Goal: Task Accomplishment & Management: Manage account settings

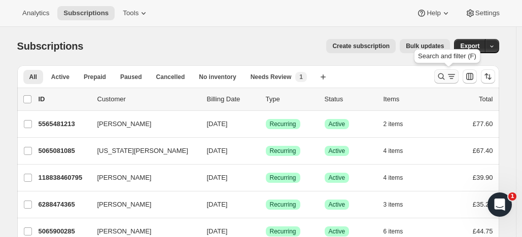
click at [441, 74] on icon "Search and filter results" at bounding box center [440, 76] width 7 height 7
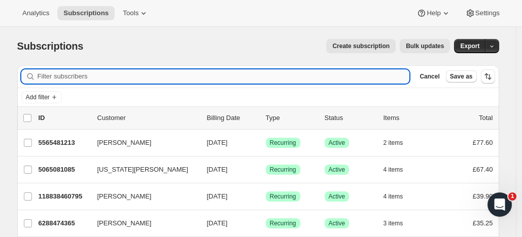
click at [58, 75] on input "Filter subscribers" at bounding box center [224, 76] width 372 height 14
paste input "[EMAIL_ADDRESS][DOMAIN_NAME]"
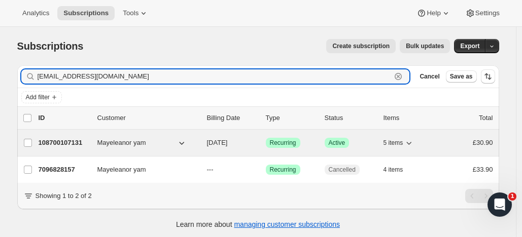
type input "[EMAIL_ADDRESS][DOMAIN_NAME]"
click at [70, 138] on p "108700107131" at bounding box center [64, 143] width 51 height 10
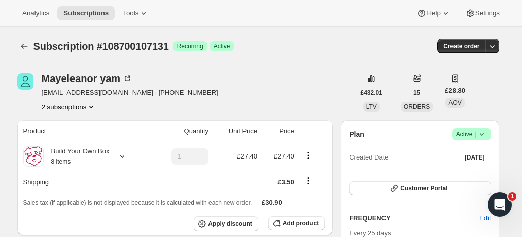
click at [465, 131] on span "Active |" at bounding box center [471, 134] width 31 height 10
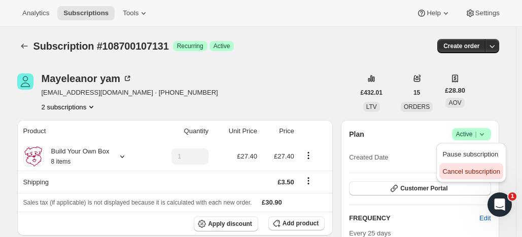
click at [471, 169] on span "Cancel subscription" at bounding box center [470, 172] width 57 height 8
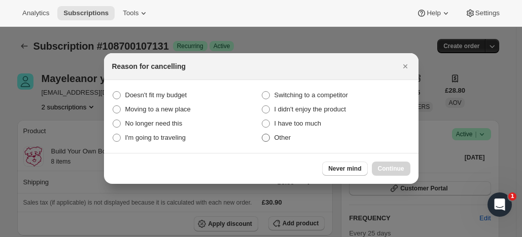
drag, startPoint x: 264, startPoint y: 141, endPoint x: 273, endPoint y: 143, distance: 9.3
click at [264, 140] on span ":rbv:" at bounding box center [266, 138] width 8 height 8
click at [262, 134] on input "Other" at bounding box center [262, 134] width 1 height 1
radio input "true"
click at [392, 167] on span "Continue" at bounding box center [391, 169] width 26 height 8
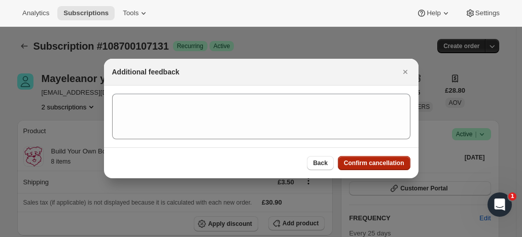
drag, startPoint x: 390, startPoint y: 161, endPoint x: 397, endPoint y: 156, distance: 8.4
click at [390, 160] on span "Confirm cancellation" at bounding box center [374, 163] width 60 height 8
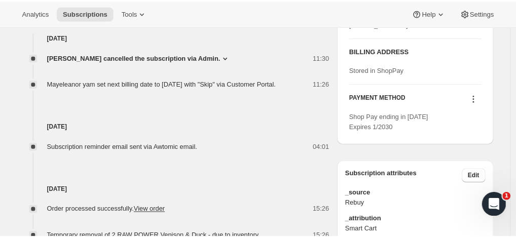
scroll to position [61, 0]
